Goal: Book appointment/travel/reservation

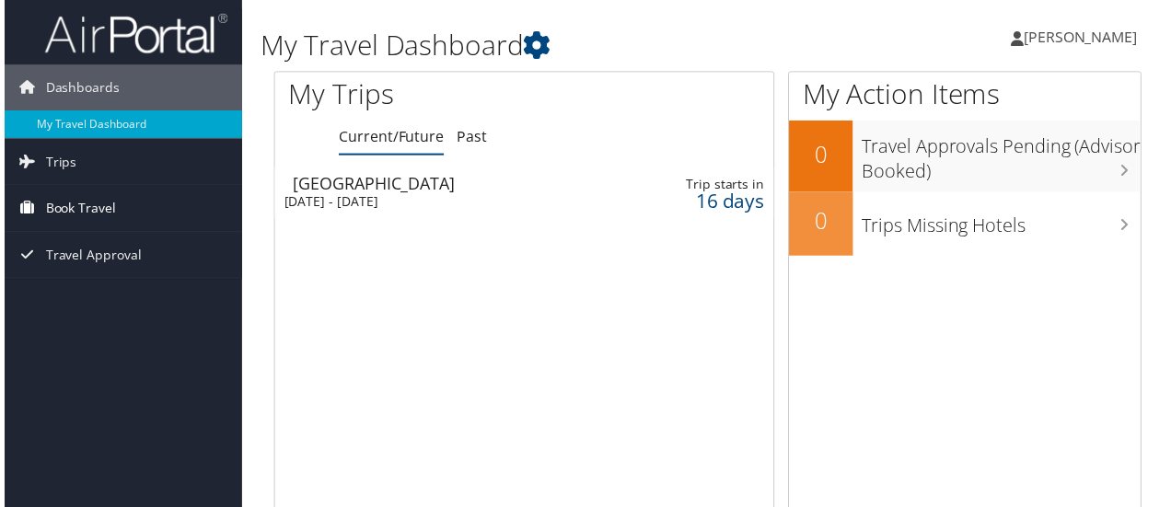
click at [98, 203] on span "Book Travel" at bounding box center [76, 210] width 71 height 46
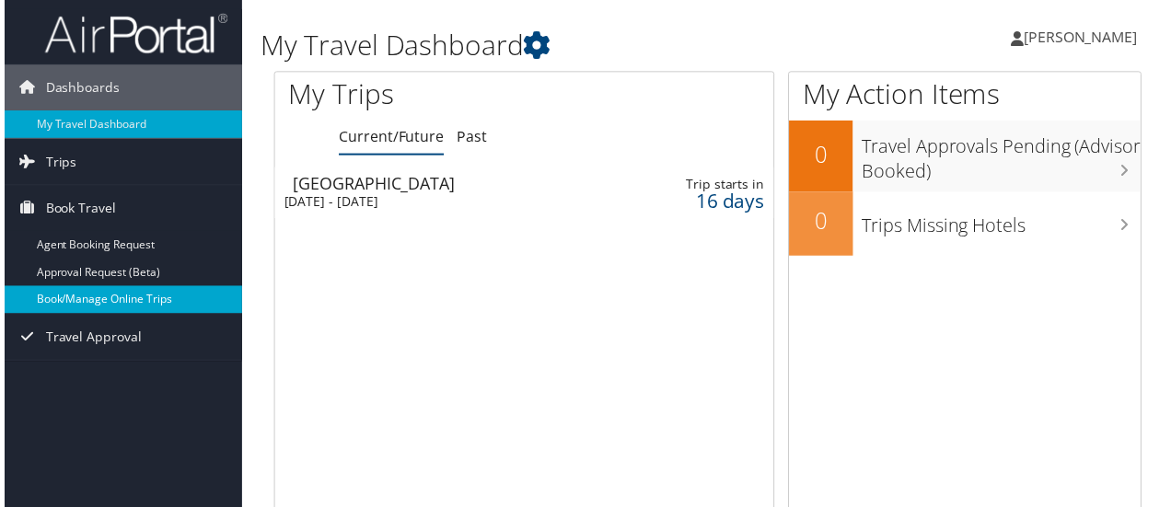
click at [127, 300] on link "Book/Manage Online Trips" at bounding box center [119, 302] width 239 height 28
